Goal: Task Accomplishment & Management: Manage account settings

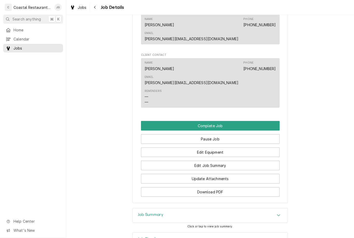
scroll to position [449, 0]
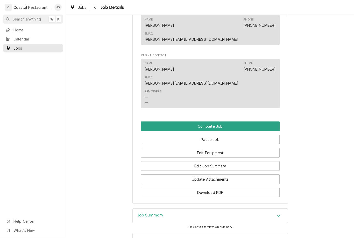
click at [26, 20] on span "Search anything" at bounding box center [26, 18] width 29 height 5
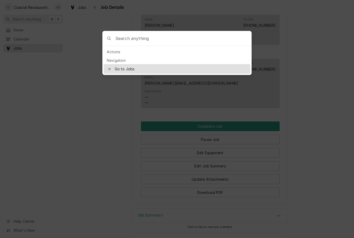
click at [80, 72] on div at bounding box center [177, 119] width 354 height 238
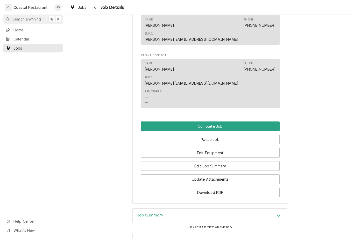
click at [24, 32] on div "Home" at bounding box center [33, 30] width 58 height 6
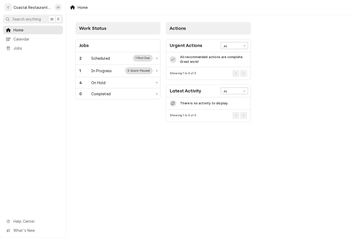
click at [114, 58] on div "2 Scheduled 1 Past Due" at bounding box center [115, 58] width 73 height 7
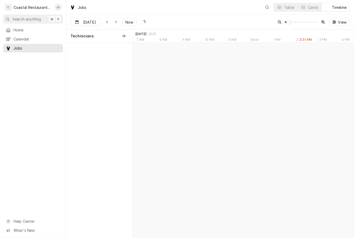
scroll to position [0, 4378]
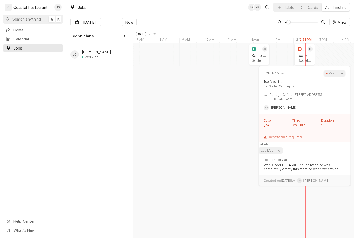
click at [307, 59] on div "Sodel Concepts | [PERSON_NAME][GEOGRAPHIC_DATA], 19930" at bounding box center [305, 60] width 14 height 4
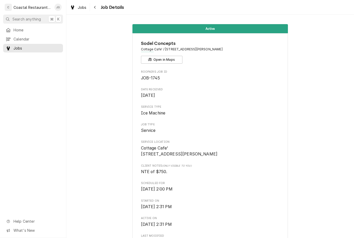
click at [20, 33] on link "Home" at bounding box center [33, 30] width 60 height 9
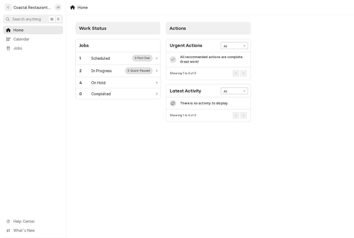
click at [99, 54] on div "1 Scheduled 0 Past Due" at bounding box center [118, 58] width 84 height 12
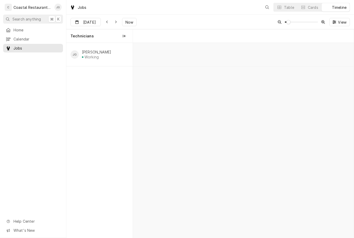
scroll to position [0, 4378]
click at [258, 58] on div "Kettle Repair Sodel Concepts | Bethany Beach, 19930" at bounding box center [259, 57] width 16 height 11
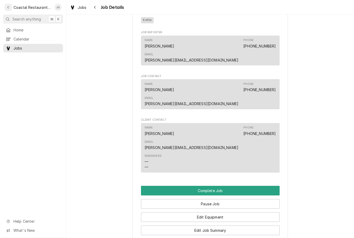
scroll to position [391, 0]
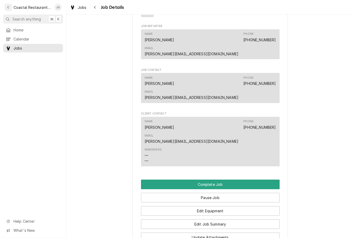
click at [235, 219] on button "Edit Job Summary" at bounding box center [210, 224] width 139 height 10
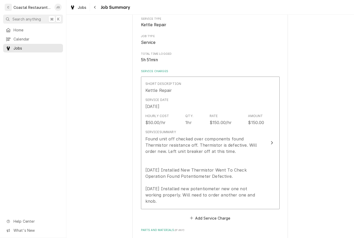
click at [244, 175] on div "Found unit off checked over components found Thermistor resistance off. Thermis…" at bounding box center [204, 170] width 119 height 68
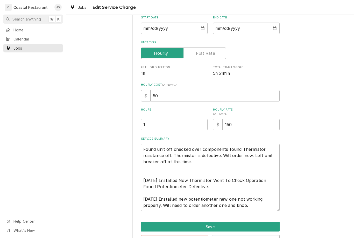
scroll to position [57, 0]
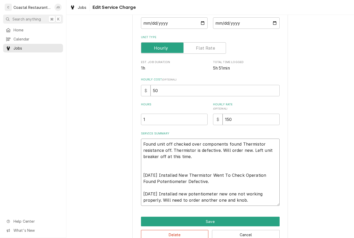
click at [256, 201] on textarea "Found unit off checked over components found Thermistor resistance off. Thermis…" at bounding box center [210, 171] width 139 height 67
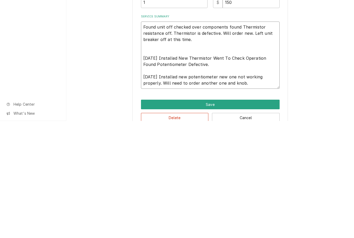
type textarea "x"
type textarea "Found unit off checked over components found Thermistor resistance off. Thermis…"
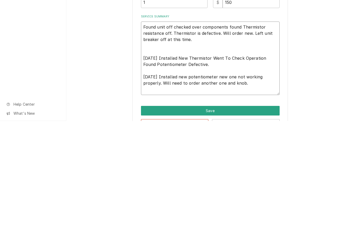
type textarea "x"
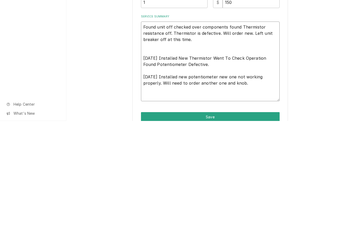
type textarea "Found unit off checked over components found Thermistor resistance off. Thermis…"
type textarea "x"
type textarea "Found unit off checked over components found Thermistor resistance off. Thermis…"
type textarea "x"
type textarea "Found unit off checked over components found Thermistor resistance off. Thermis…"
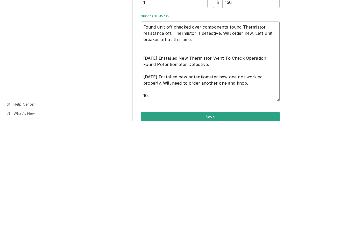
type textarea "x"
type textarea "Found unit off checked over components found Thermistor resistance off. Thermis…"
type textarea "x"
type textarea "Found unit off checked over components found Thermistor resistance off. Thermis…"
type textarea "x"
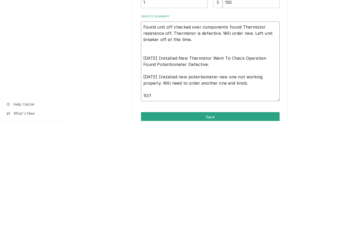
type textarea "Found unit off checked over components found Thermistor resistance off. Thermis…"
type textarea "x"
type textarea "Found unit off checked over components found Thermistor resistance off. Thermis…"
type textarea "x"
type textarea "Found unit off checked over components found Thermistor resistance off. Thermis…"
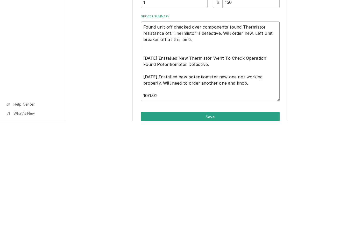
type textarea "x"
type textarea "Found unit off checked over components found Thermistor resistance off. Thermis…"
type textarea "x"
type textarea "Found unit off checked over components found Thermistor resistance off. Thermis…"
type textarea "x"
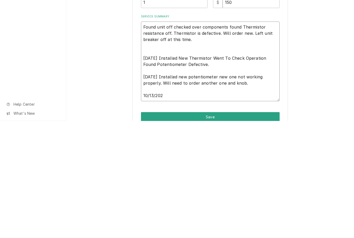
type textarea "Found unit off checked over components found Thermistor resistance off. Thermis…"
type textarea "x"
type textarea "Found unit off checked over components found Thermistor resistance off. Thermis…"
type textarea "x"
type textarea "Found unit off checked over components found Thermistor resistance off. Thermis…"
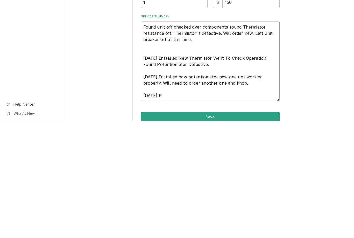
type textarea "x"
type textarea "Found unit off checked over components found Thermistor resistance off. Thermis…"
type textarea "x"
type textarea "Found unit off checked over components found Thermistor resistance off. Thermis…"
type textarea "x"
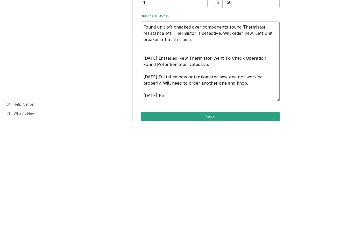
type textarea "Found unit off checked over components found Thermistor resistance off. Thermis…"
type textarea "x"
type textarea "Found unit off checked over components found Thermistor resistance off. Thermis…"
type textarea "x"
type textarea "Found unit off checked over components found Thermistor resistance off. Thermis…"
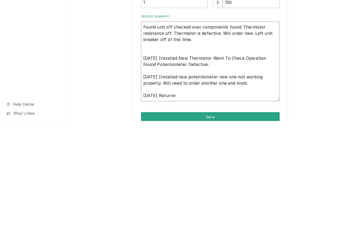
type textarea "x"
type textarea "Found unit off checked over components found Thermistor resistance off. Thermis…"
type textarea "x"
type textarea "Found unit off checked over components found Thermistor resistance off. Thermis…"
type textarea "x"
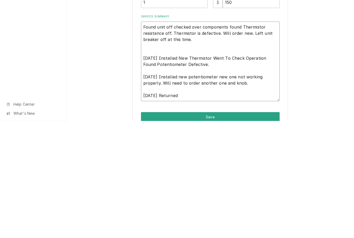
type textarea "Found unit off checked over components found Thermistor resistance off. Thermis…"
type textarea "x"
type textarea "Found unit off checked over components found Thermistor resistance off. Thermis…"
type textarea "x"
type textarea "Found unit off checked over components found Thermistor resistance off. Thermis…"
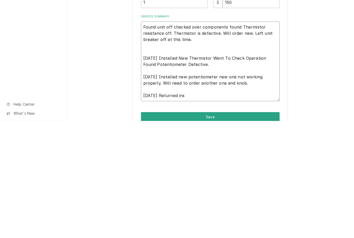
type textarea "x"
type textarea "Found unit off checked over components found Thermistor resistance off. Thermis…"
type textarea "x"
type textarea "Found unit off checked over components found Thermistor resistance off. Thermis…"
type textarea "x"
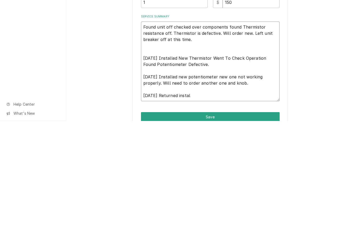
type textarea "Found unit off checked over components found Thermistor resistance off. Thermis…"
type textarea "x"
type textarea "Found unit off checked over components found Thermistor resistance off. Thermis…"
type textarea "x"
type textarea "Found unit off checked over components found Thermistor resistance off. Thermis…"
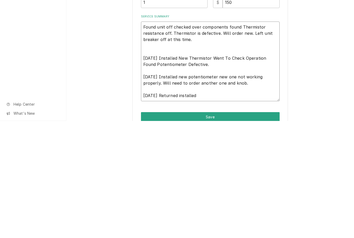
type textarea "x"
type textarea "Found unit off checked over components found Thermistor resistance off. Thermis…"
type textarea "x"
type textarea "Found unit off checked over components found Thermistor resistance off. Thermis…"
type textarea "x"
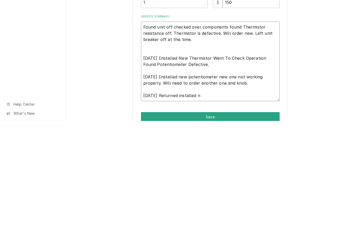
type textarea "Found unit off checked over components found Thermistor resistance off. Thermis…"
type textarea "x"
type textarea "Found unit off checked over components found Thermistor resistance off. Thermis…"
type textarea "x"
type textarea "Found unit off checked over components found Thermistor resistance off. Thermis…"
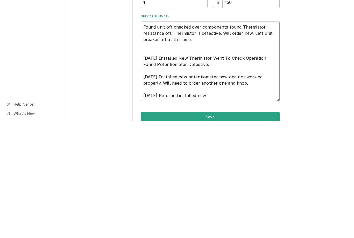
type textarea "x"
type textarea "Found unit off checked over components found Thermistor resistance off. Thermis…"
type textarea "x"
type textarea "Found unit off checked over components found Thermistor resistance off. Thermis…"
type textarea "x"
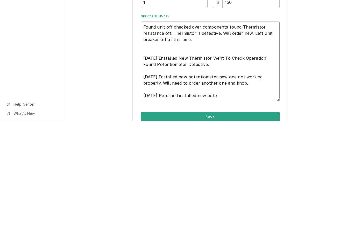
type textarea "Found unit off checked over components found Thermistor resistance off. Thermis…"
type textarea "x"
type textarea "Found unit off checked over components found Thermistor resistance off. Thermis…"
type textarea "x"
type textarea "Found unit off checked over components found Thermistor resistance off. Thermis…"
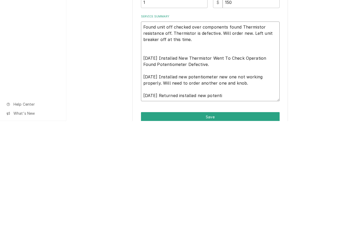
type textarea "x"
type textarea "Found unit off checked over components found Thermistor resistance off. Thermis…"
type textarea "x"
type textarea "Found unit off checked over components found Thermistor resistance off. Thermis…"
type textarea "x"
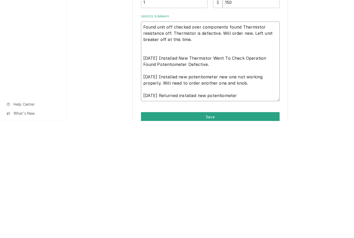
type textarea "Found unit off checked over components found Thermistor resistance off. Thermis…"
type textarea "x"
type textarea "Found unit off checked over components found Thermistor resistance off. Thermis…"
type textarea "x"
type textarea "Found unit off checked over components found Thermistor resistance off. Thermis…"
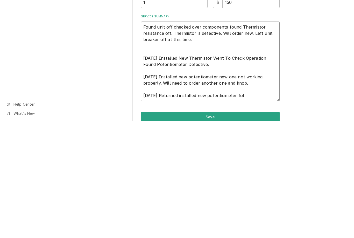
type textarea "x"
type textarea "Found unit off checked over components found Thermistor resistance off. Thermis…"
type textarea "x"
type textarea "Found unit off checked over components found Thermistor resistance off. Thermis…"
type textarea "x"
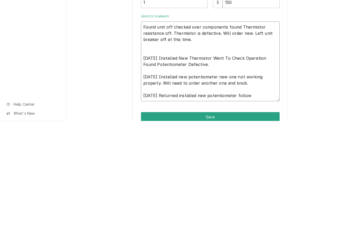
type textarea "Found unit off checked over components found Thermistor resistance off. Thermis…"
type textarea "x"
type textarea "Found unit off checked over components found Thermistor resistance off. Thermis…"
type textarea "x"
type textarea "Found unit off checked over components found Thermistor resistance off. Thermis…"
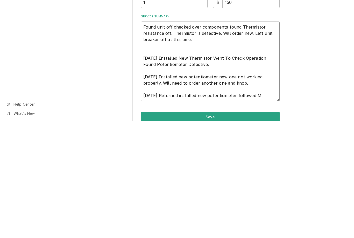
type textarea "x"
type textarea "Found unit off checked over components found Thermistor resistance off. Thermis…"
type textarea "x"
type textarea "Found unit off checked over components found Thermistor resistance off. Thermis…"
type textarea "x"
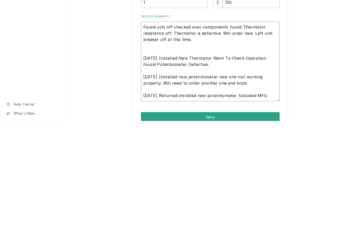
type textarea "Found unit off checked over components found Thermistor resistance off. Thermis…"
type textarea "x"
type textarea "Found unit off checked over components found Thermistor resistance off. Thermis…"
type textarea "x"
type textarea "Found unit off checked over components found Thermistor resistance off. Thermis…"
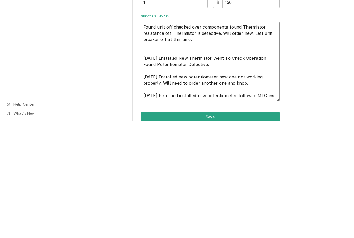
type textarea "x"
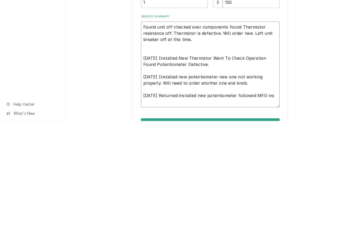
type textarea "Found unit off checked over components found Thermistor resistance off. Thermis…"
type textarea "x"
type textarea "Found unit off checked over components found Thermistor resistance off. Thermis…"
type textarea "x"
type textarea "Found unit off checked over components found Thermistor resistance off. Thermis…"
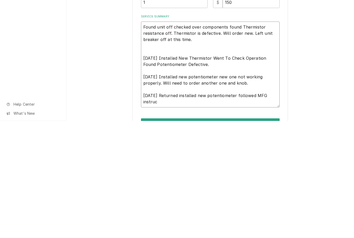
type textarea "x"
type textarea "Found unit off checked over components found Thermistor resistance off. Thermis…"
type textarea "x"
type textarea "Found unit off checked over components found Thermistor resistance off. Thermis…"
type textarea "x"
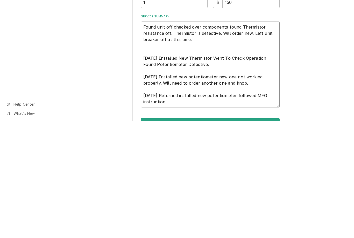
type textarea "Found unit off checked over components found Thermistor resistance off. Thermis…"
type textarea "x"
type textarea "Found unit off checked over components found Thermistor resistance off. Thermis…"
type textarea "x"
type textarea "Found unit off checked over components found Thermistor resistance off. Thermis…"
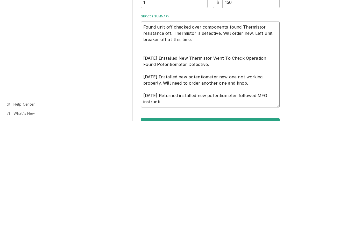
type textarea "x"
type textarea "Found unit off checked over components found Thermistor resistance off. Thermis…"
type textarea "x"
type textarea "Found unit off checked over components found Thermistor resistance off. Thermis…"
type textarea "x"
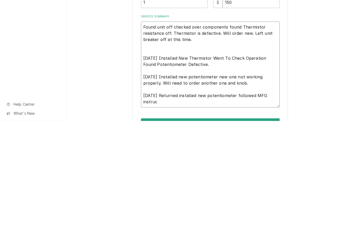
type textarea "Found unit off checked over components found Thermistor resistance off. Thermis…"
type textarea "x"
type textarea "Found unit off checked over components found Thermistor resistance off. Thermis…"
type textarea "x"
type textarea "Found unit off checked over components found Thermistor resistance off. Thermis…"
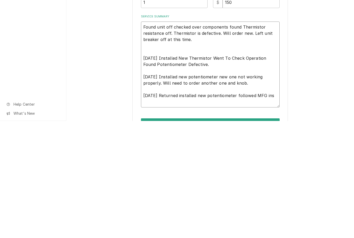
type textarea "x"
type textarea "Found unit off checked over components found Thermistor resistance off. Thermis…"
type textarea "x"
type textarea "Found unit off checked over components found Thermistor resistance off. Thermis…"
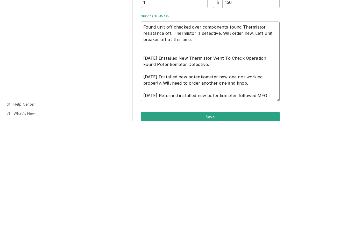
type textarea "x"
type textarea "Found unit off checked over components found Thermistor resistance off. Thermis…"
type textarea "x"
type textarea "Found unit off checked over components found Thermistor resistance off. Thermis…"
type textarea "x"
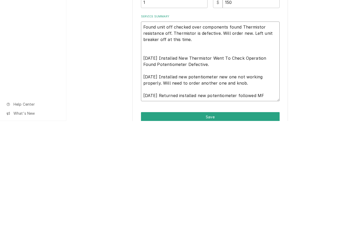
type textarea "Found unit off checked over components found Thermistor resistance off. Thermis…"
type textarea "x"
type textarea "Found unit off checked over components found Thermistor resistance off. Thermis…"
type textarea "x"
type textarea "Found unit off checked over components found Thermistor resistance off. Thermis…"
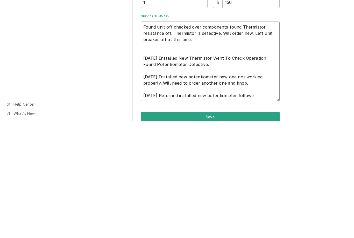
type textarea "x"
type textarea "Found unit off checked over components found Thermistor resistance off. Thermis…"
type textarea "x"
type textarea "Found unit off checked over components found Thermistor resistance off. Thermis…"
type textarea "x"
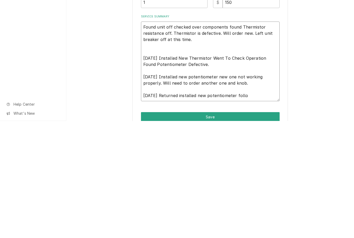
type textarea "Found unit off checked over components found Thermistor resistance off. Thermis…"
type textarea "x"
type textarea "Found unit off checked over components found Thermistor resistance off. Thermis…"
type textarea "x"
type textarea "Found unit off checked over components found Thermistor resistance off. Thermis…"
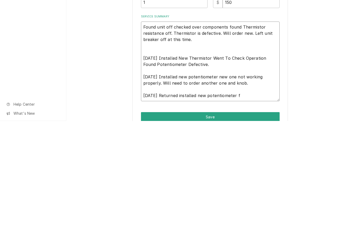
type textarea "x"
type textarea "Found unit off checked over components found Thermistor resistance off. Thermis…"
type textarea "x"
type textarea "Found unit off checked over components found Thermistor resistance off. Thermis…"
type textarea "x"
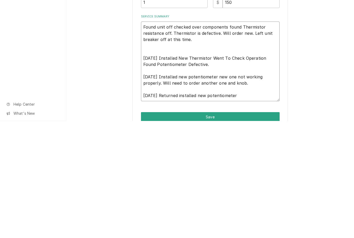
type textarea "Found unit off checked over components found Thermistor resistance off. Thermis…"
type textarea "x"
type textarea "Found unit off checked over components found Thermistor resistance off. Thermis…"
type textarea "x"
type textarea "Found unit off checked over components found Thermistor resistance off. Thermis…"
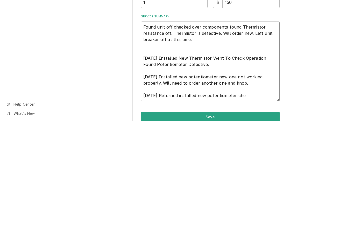
type textarea "x"
type textarea "Found unit off checked over components found Thermistor resistance off. Thermis…"
type textarea "x"
type textarea "Found unit off checked over components found Thermistor resistance off. Thermis…"
type textarea "x"
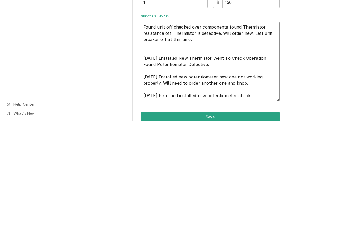
type textarea "Found unit off checked over components found Thermistor resistance off. Thermis…"
type textarea "x"
type textarea "Found unit off checked over components found Thermistor resistance off. Thermis…"
type textarea "x"
type textarea "Found unit off checked over components found Thermistor resistance off. Thermis…"
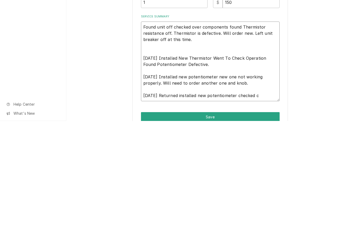
type textarea "x"
type textarea "Found unit off checked over components found Thermistor resistance off. Thermis…"
type textarea "x"
type textarea "Found unit off checked over components found Thermistor resistance off. Thermis…"
type textarea "x"
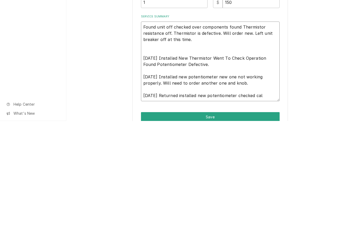
type textarea "Found unit off checked over components found Thermistor resistance off. Thermis…"
type textarea "x"
type textarea "Found unit off checked over components found Thermistor resistance off. Thermis…"
type textarea "x"
type textarea "Found unit off checked over components found Thermistor resistance off. Thermis…"
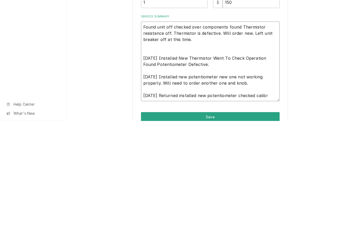
type textarea "x"
type textarea "Found unit off checked over components found Thermistor resistance off. Thermis…"
type textarea "x"
type textarea "Found unit off checked over components found Thermistor resistance off. Thermis…"
type textarea "x"
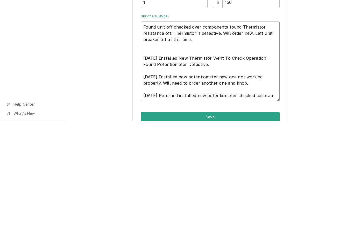
type textarea "Found unit off checked over components found Thermistor resistance off. Thermis…"
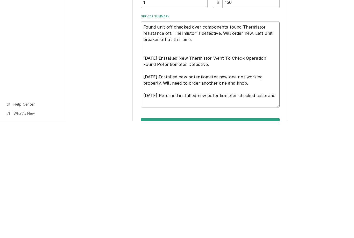
type textarea "x"
type textarea "Found unit off checked over components found Thermistor resistance off. Thermis…"
type textarea "x"
type textarea "Found unit off checked over components found Thermistor resistance off. Thermis…"
type textarea "x"
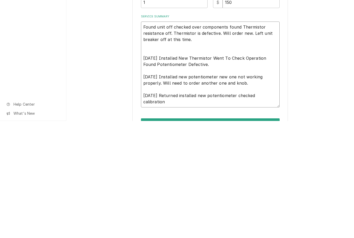
type textarea "Found unit off checked over components found Thermistor resistance off. Thermis…"
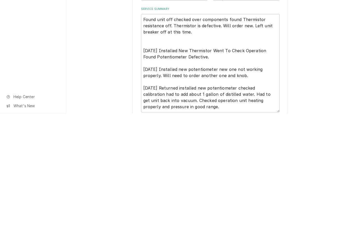
click at [308, 91] on div "Use the fields below to edit this service charge Short Description Kettle Repai…" at bounding box center [210, 122] width 288 height 318
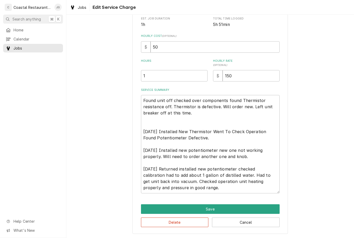
click at [244, 208] on button "Save" at bounding box center [210, 209] width 139 height 10
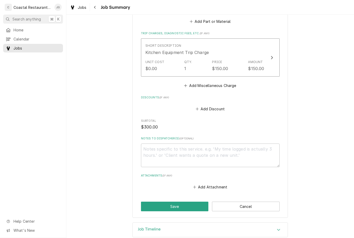
scroll to position [322, 0]
click at [188, 202] on button "Save" at bounding box center [175, 207] width 68 height 10
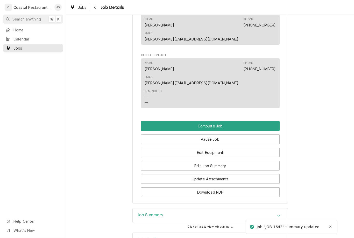
scroll to position [449, 0]
click at [250, 161] on button "Edit Job Summary" at bounding box center [210, 166] width 139 height 10
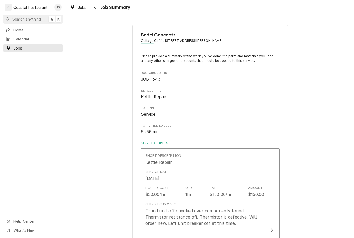
click at [235, 192] on div "Hourly Cost $50.00/hr Qty. 1hr Rate $150.00/hr Amount $150.00" at bounding box center [204, 191] width 119 height 16
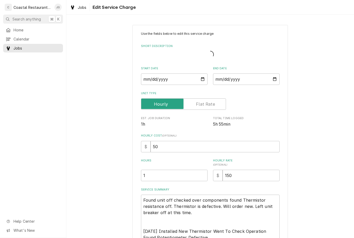
type textarea "x"
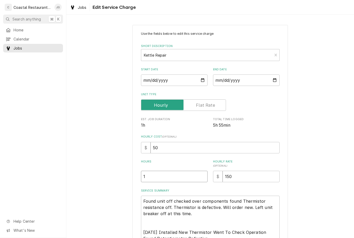
click at [183, 180] on input "1" at bounding box center [174, 176] width 67 height 11
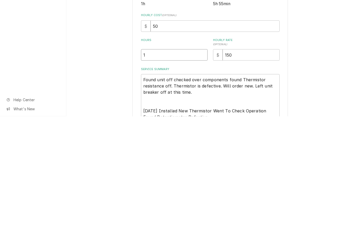
type input "16"
type textarea "x"
type input "16"
click at [321, 74] on div "Use the fields below to edit this service charge Short Description Kettle Repai…" at bounding box center [210, 179] width 288 height 318
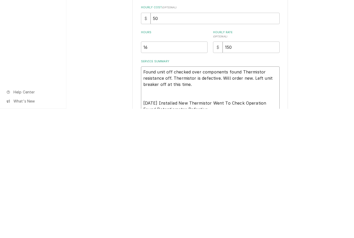
type textarea "x"
type textarea "Found unit off checked over components found Thermistor resistance off. Thermis…"
type textarea "x"
type textarea "Found unit off checked over components found Thermistor resistance off. Thermis…"
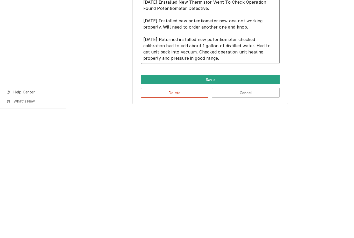
scroll to position [101, 0]
click at [264, 217] on button "Cancel" at bounding box center [246, 222] width 68 height 10
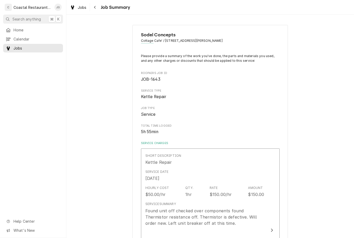
click at [259, 195] on div "$150.00" at bounding box center [256, 194] width 16 height 6
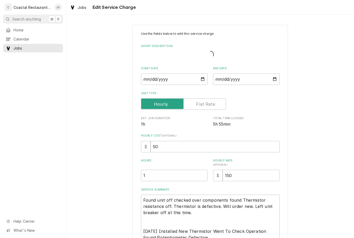
type textarea "x"
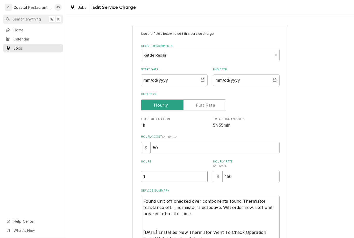
click at [185, 177] on input "1" at bounding box center [174, 176] width 67 height 11
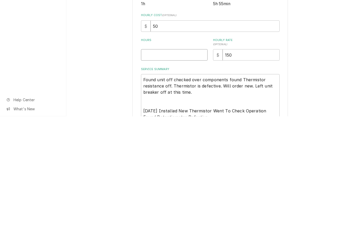
type textarea "x"
type input "6"
type textarea "x"
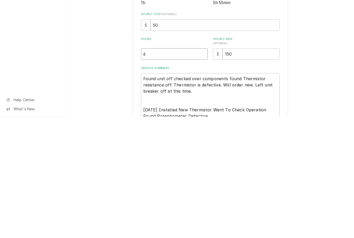
type input "6"
click at [329, 88] on div "Use the fields below to edit this service charge Short Description Kettle Repai…" at bounding box center [210, 178] width 288 height 318
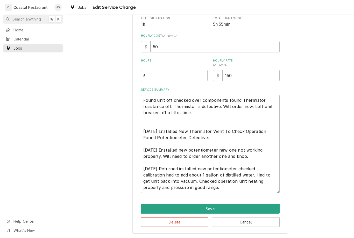
scroll to position [101, 0]
click at [228, 208] on button "Save" at bounding box center [210, 209] width 139 height 10
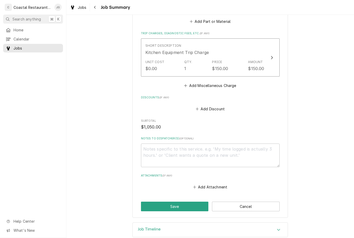
scroll to position [322, 0]
click at [192, 202] on button "Save" at bounding box center [175, 207] width 68 height 10
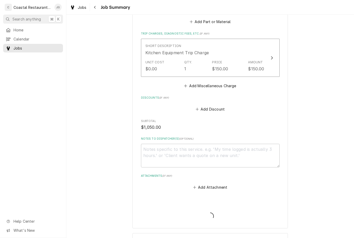
type textarea "x"
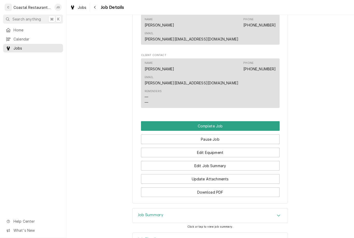
scroll to position [449, 0]
click at [238, 121] on button "Complete Job" at bounding box center [210, 126] width 139 height 10
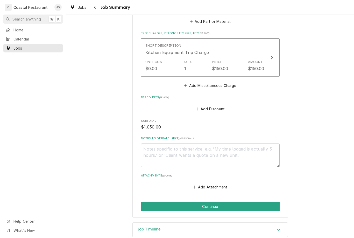
scroll to position [322, 0]
click at [257, 202] on button "Continue" at bounding box center [210, 207] width 139 height 10
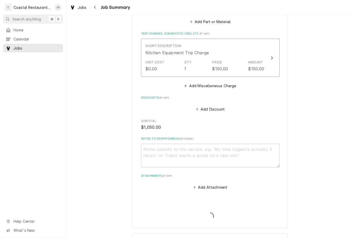
type textarea "x"
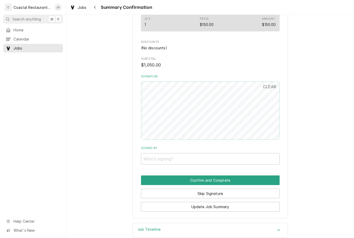
scroll to position [309, 0]
click at [190, 153] on input "Signed By" at bounding box center [210, 158] width 139 height 11
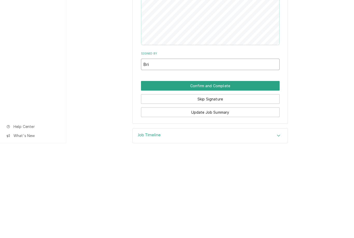
type input "Bri"
click at [241, 175] on button "Confirm and Complete" at bounding box center [210, 180] width 139 height 10
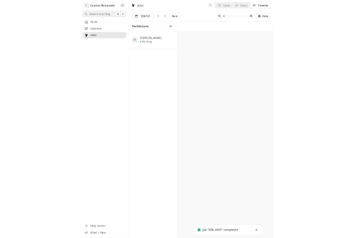
scroll to position [0, 4378]
